Goal: Communication & Community: Answer question/provide support

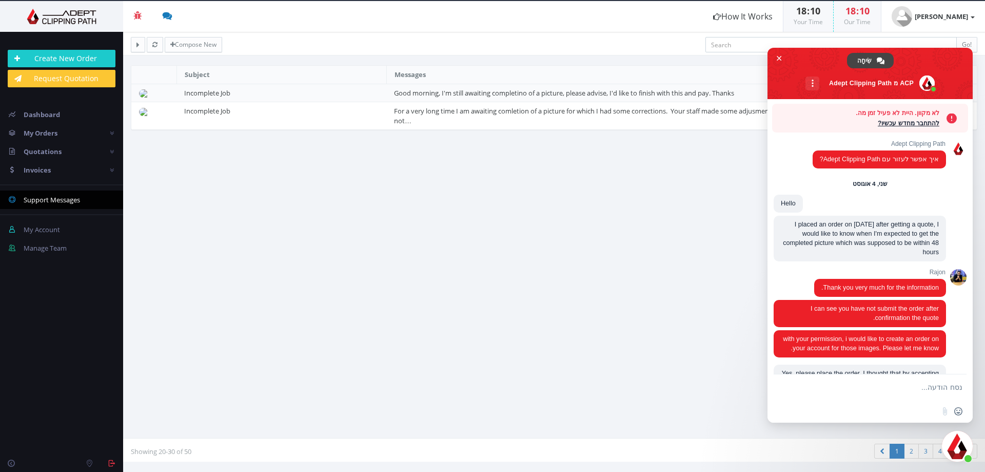
scroll to position [2193, 0]
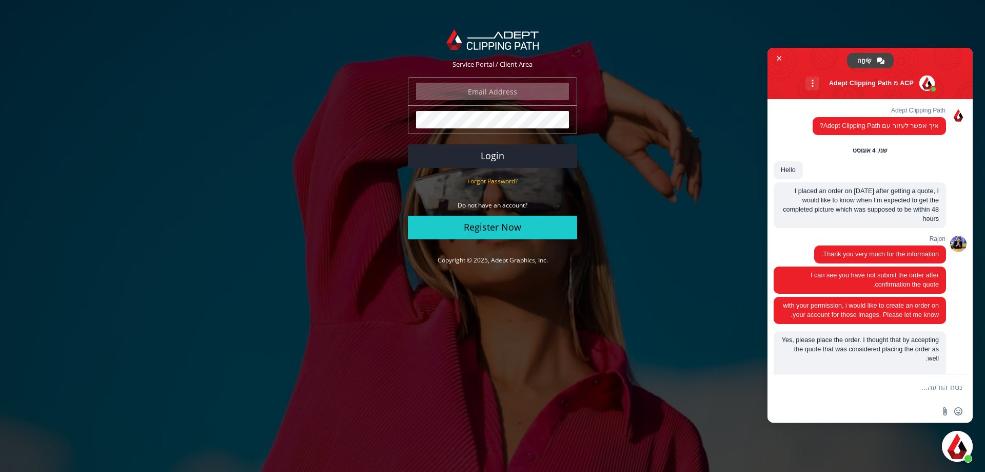
scroll to position [2160, 0]
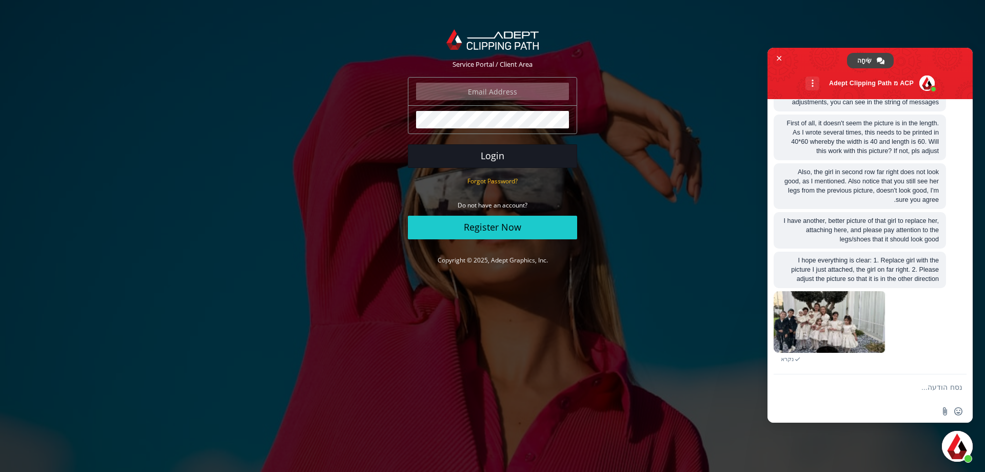
type input "daniel@terem.com"
click at [497, 155] on button "Login" at bounding box center [492, 156] width 169 height 24
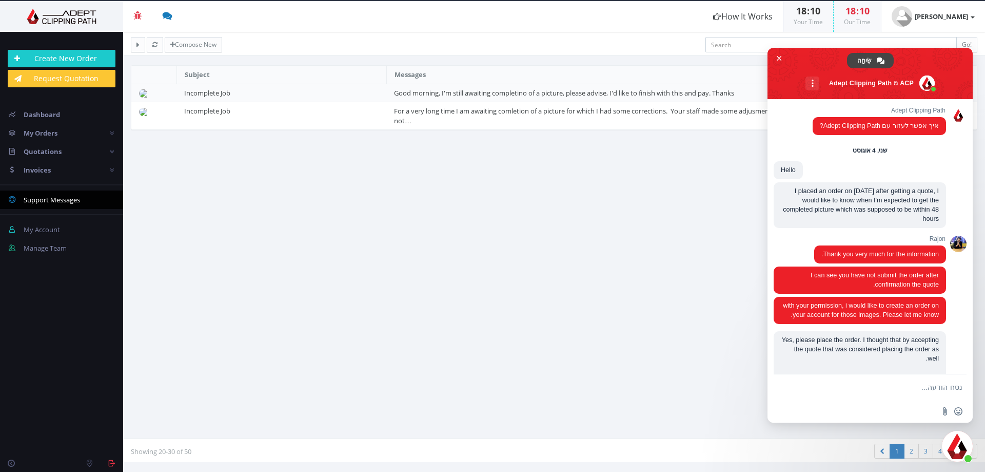
scroll to position [2160, 0]
